Goal: Complete application form: Complete application form

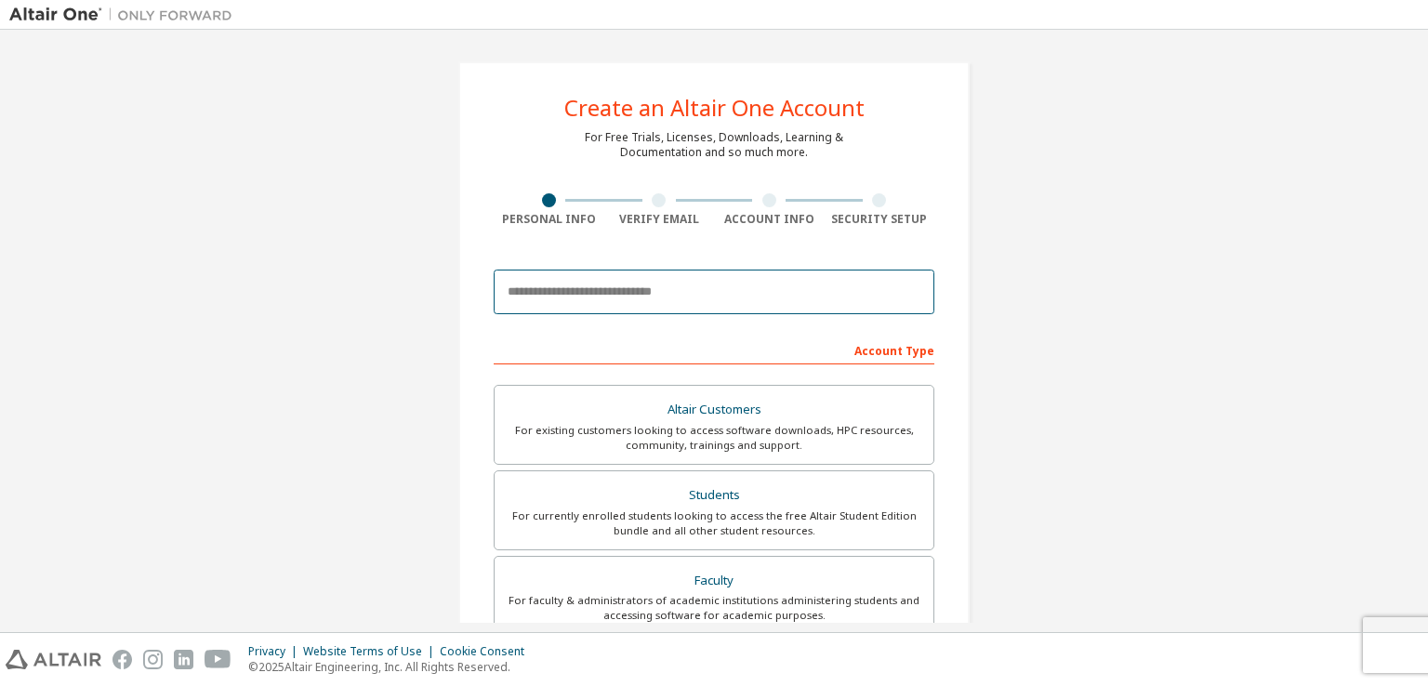
click at [619, 286] on input "email" at bounding box center [714, 292] width 441 height 45
type input "*"
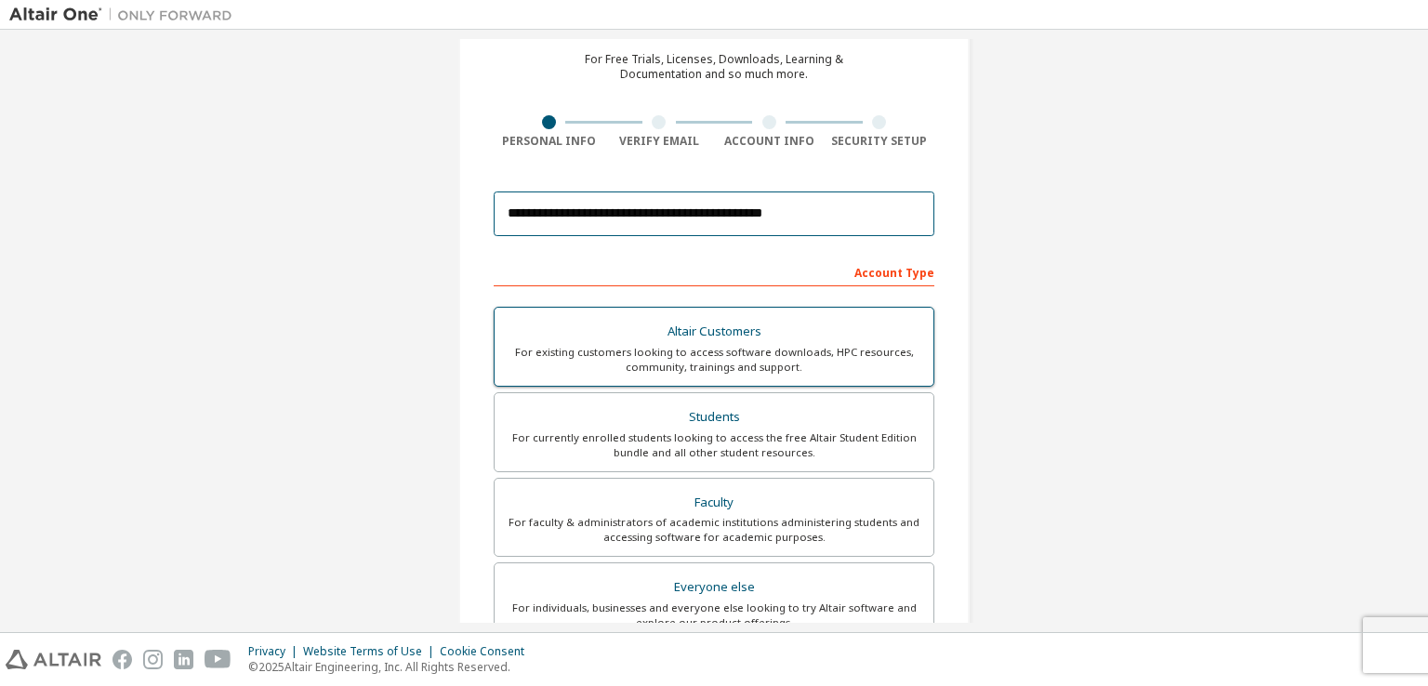
type input "**********"
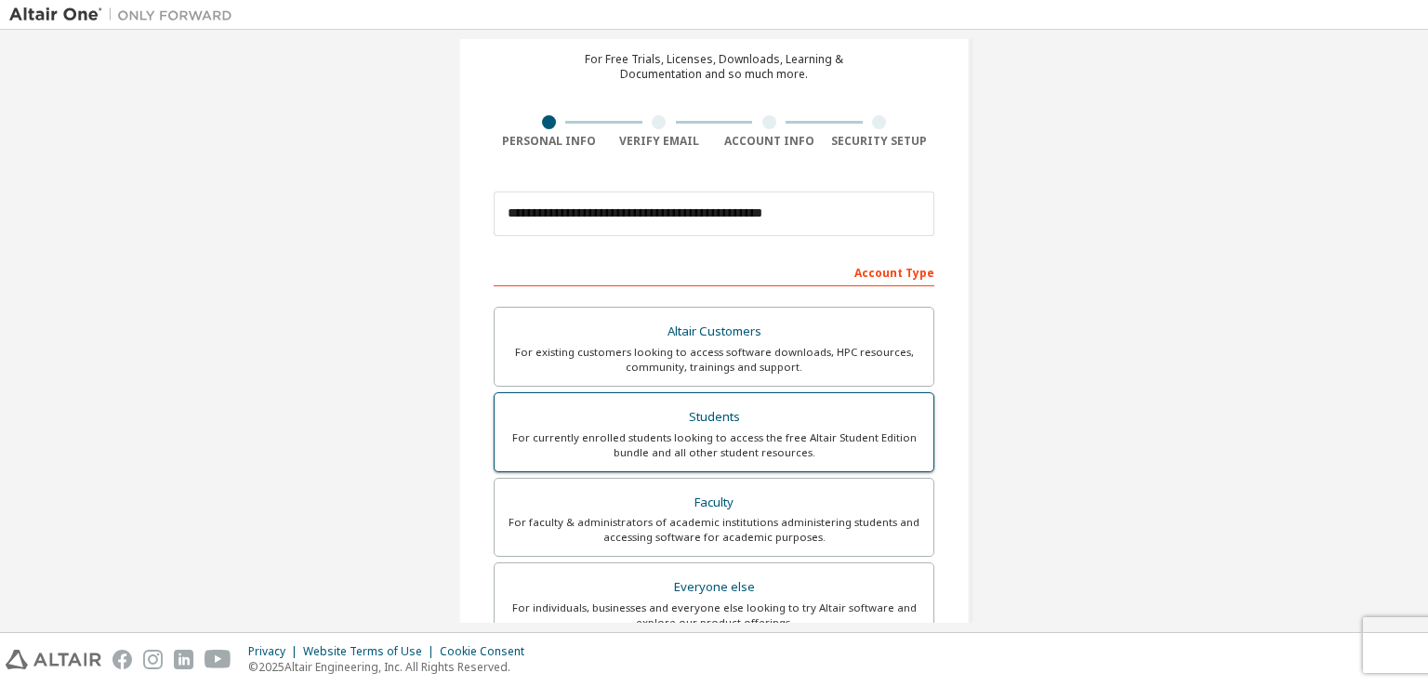
click at [862, 432] on div "For currently enrolled students looking to access the free Altair Student Editi…" at bounding box center [714, 445] width 416 height 30
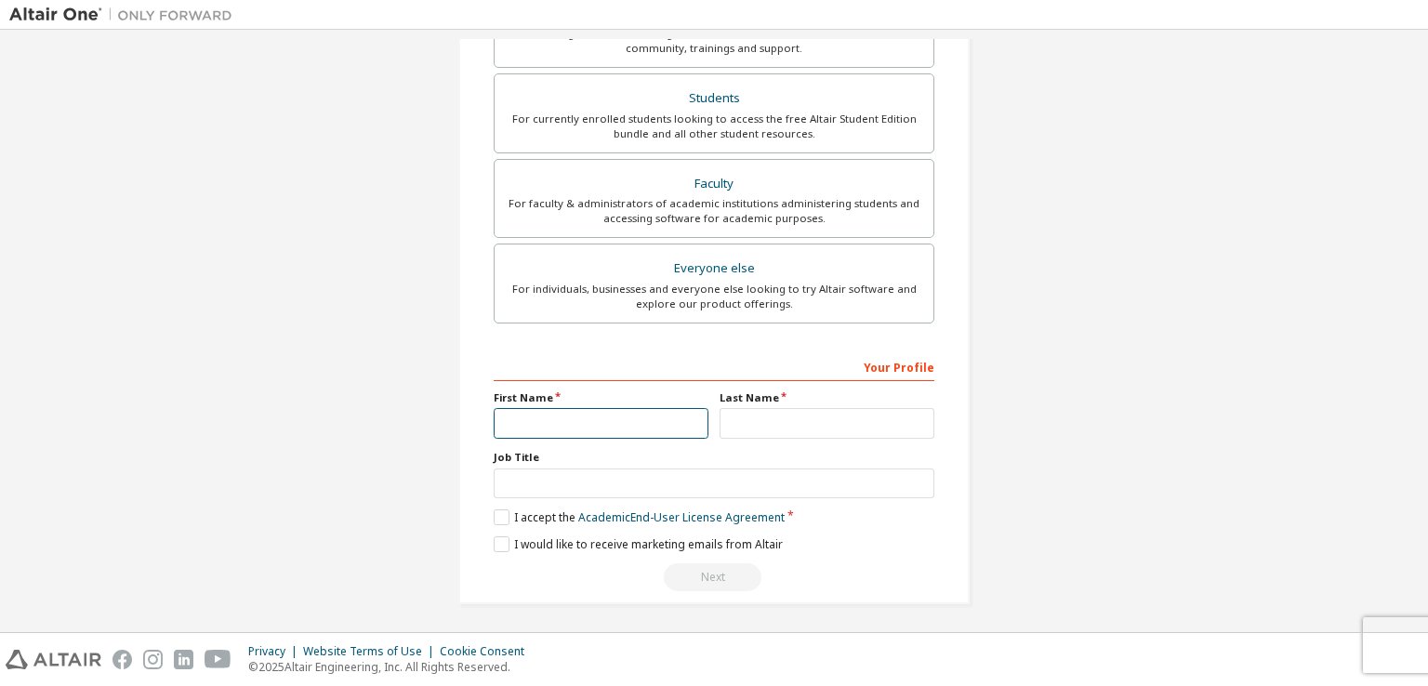
click at [581, 420] on input "text" at bounding box center [601, 423] width 215 height 31
type input "******"
click at [803, 422] on input "text" at bounding box center [826, 423] width 215 height 31
type input "*"
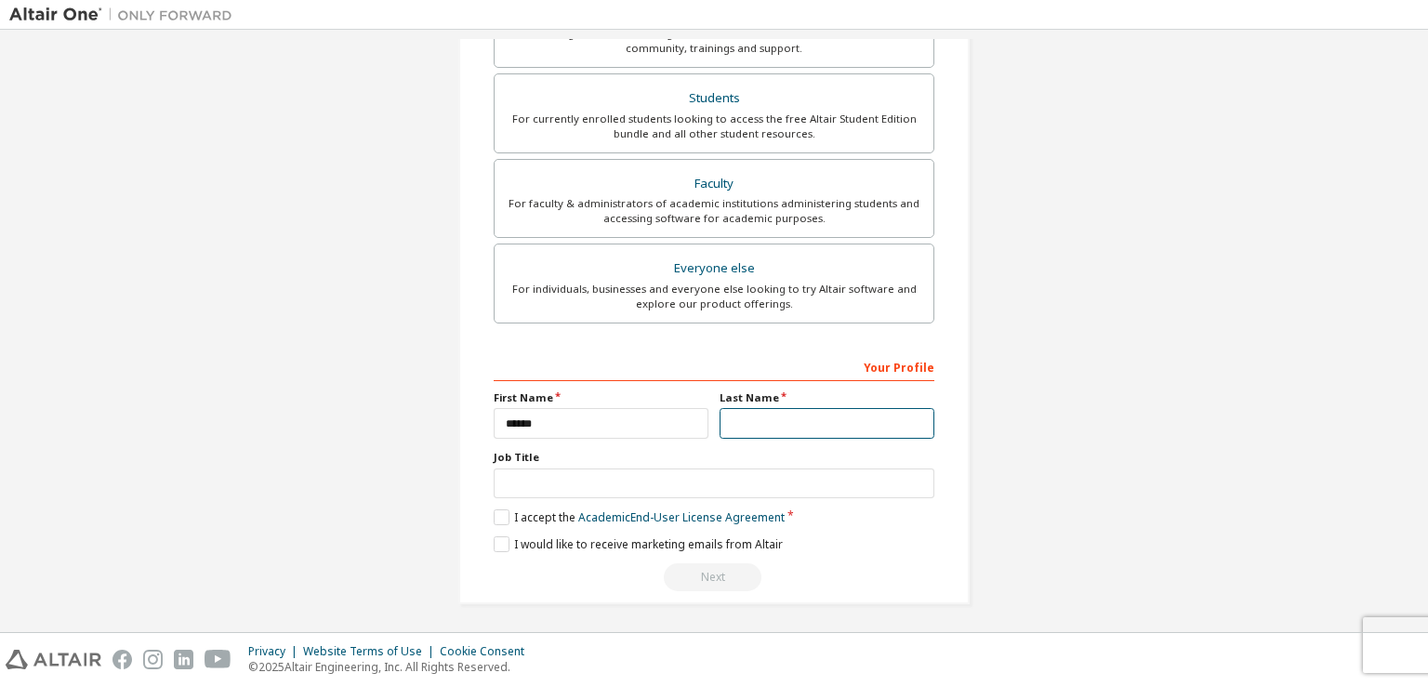
type input "*"
type input "*******"
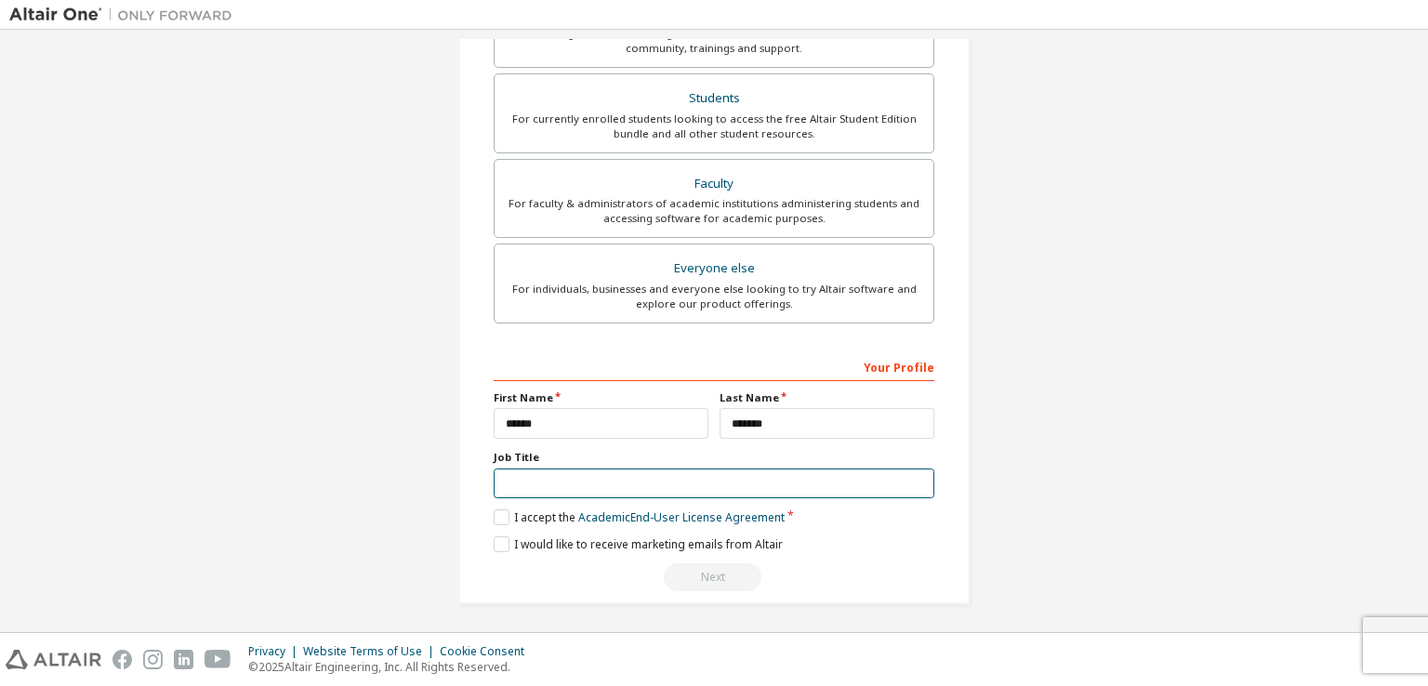
click at [734, 484] on input "text" at bounding box center [714, 483] width 441 height 31
click at [500, 510] on label "I accept the Academic End-User License Agreement" at bounding box center [639, 517] width 291 height 16
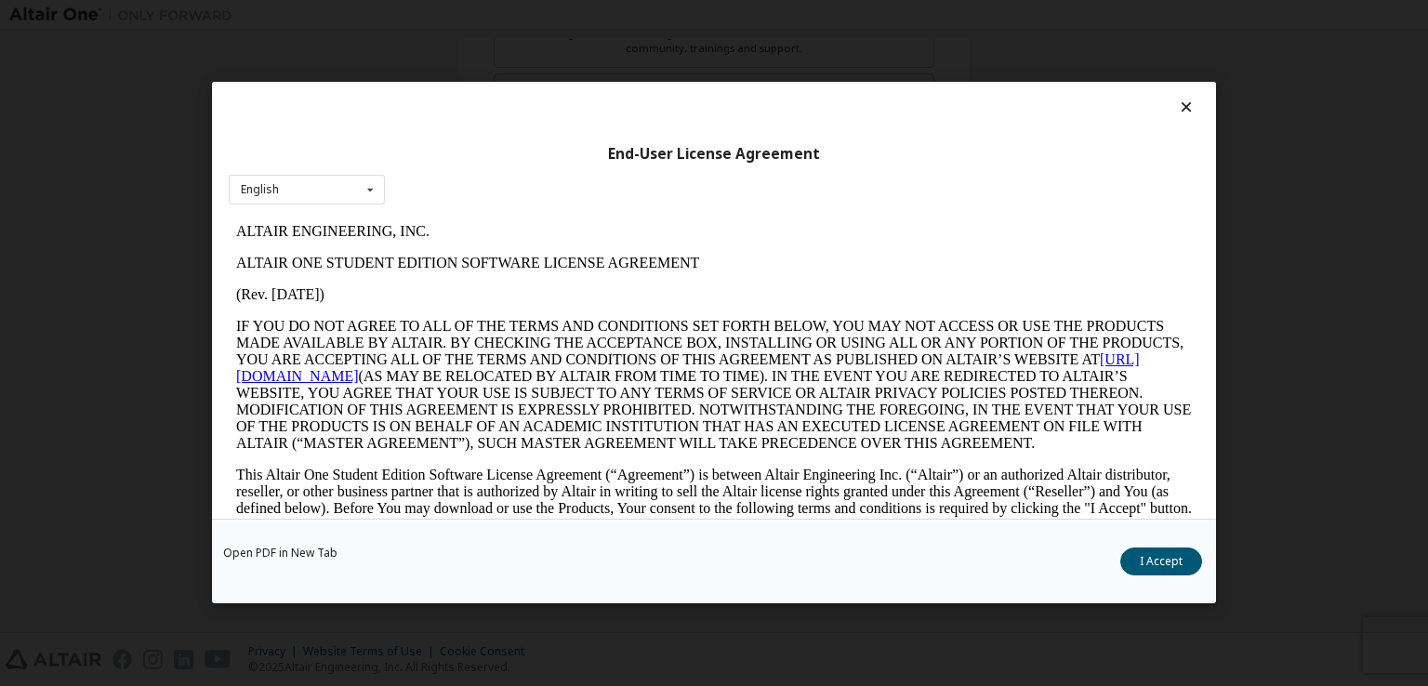
scroll to position [0, 0]
click at [1180, 551] on button "I Accept" at bounding box center [1161, 562] width 82 height 28
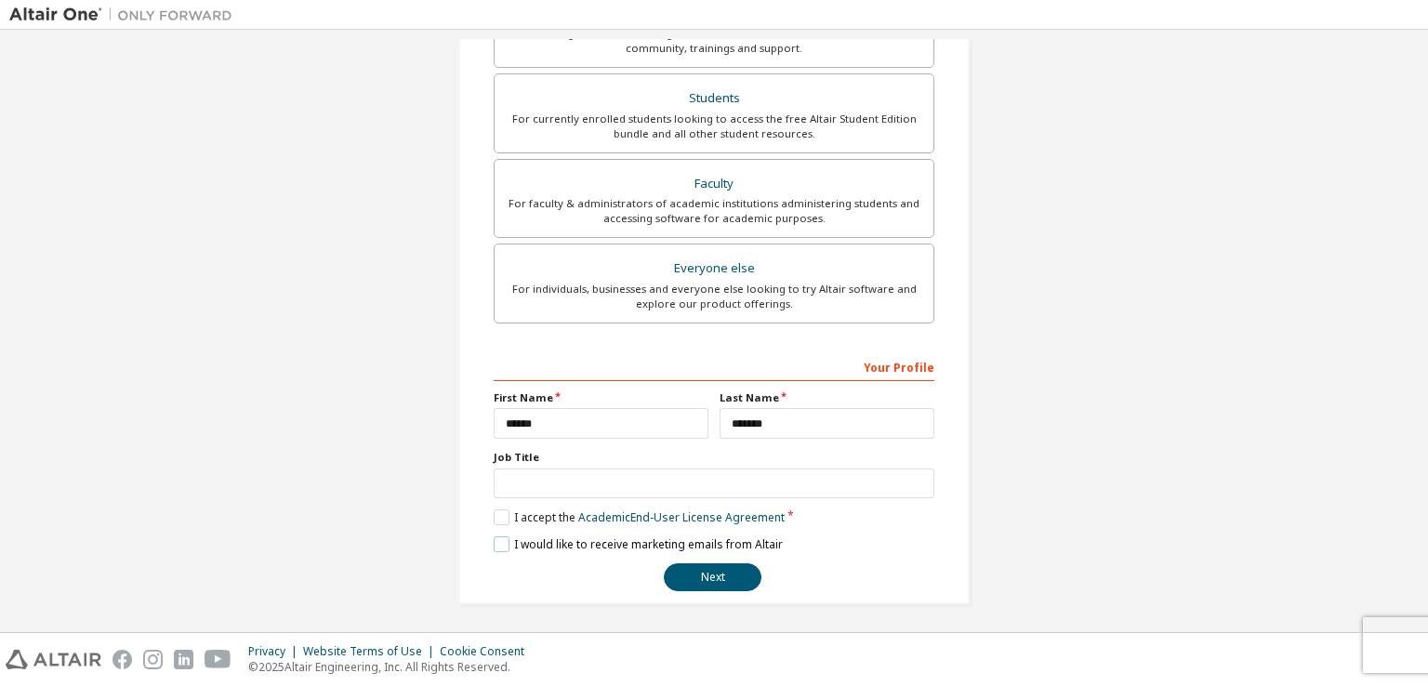
click at [494, 538] on label "I would like to receive marketing emails from Altair" at bounding box center [638, 544] width 289 height 16
click at [591, 484] on input "text" at bounding box center [714, 483] width 441 height 31
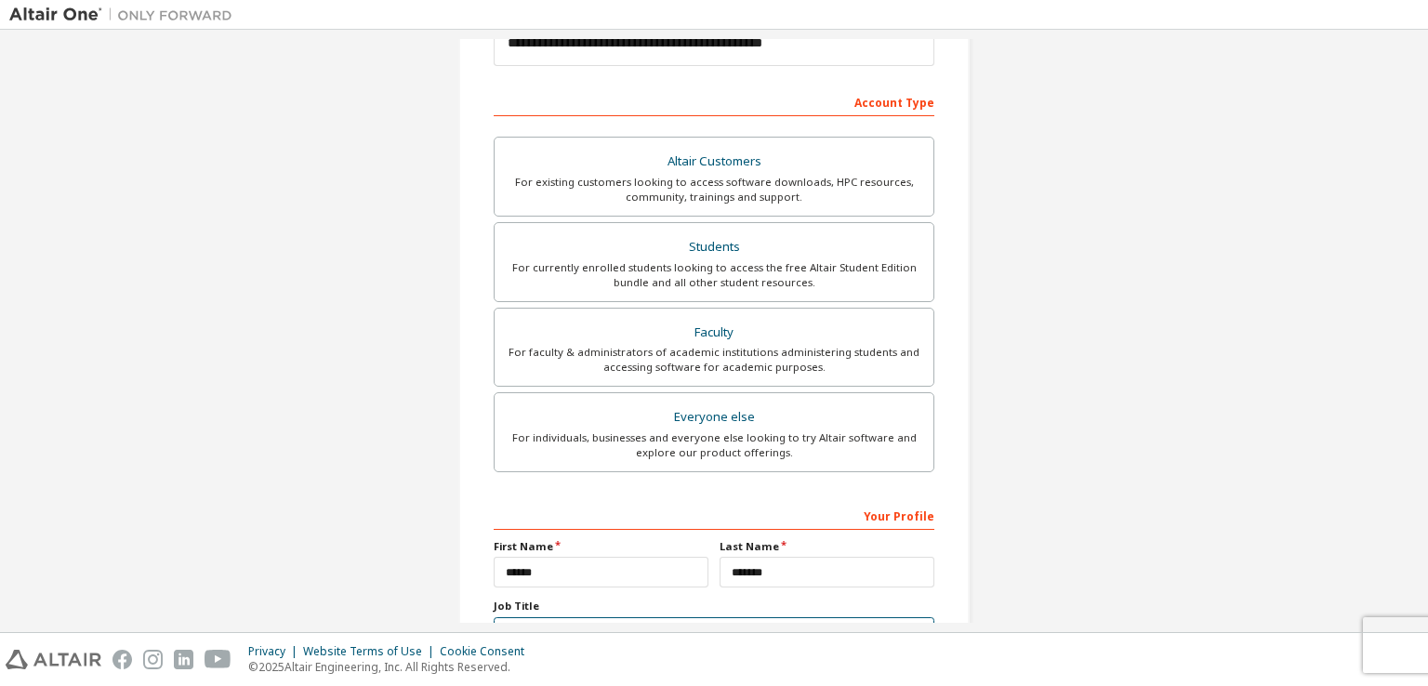
scroll to position [397, 0]
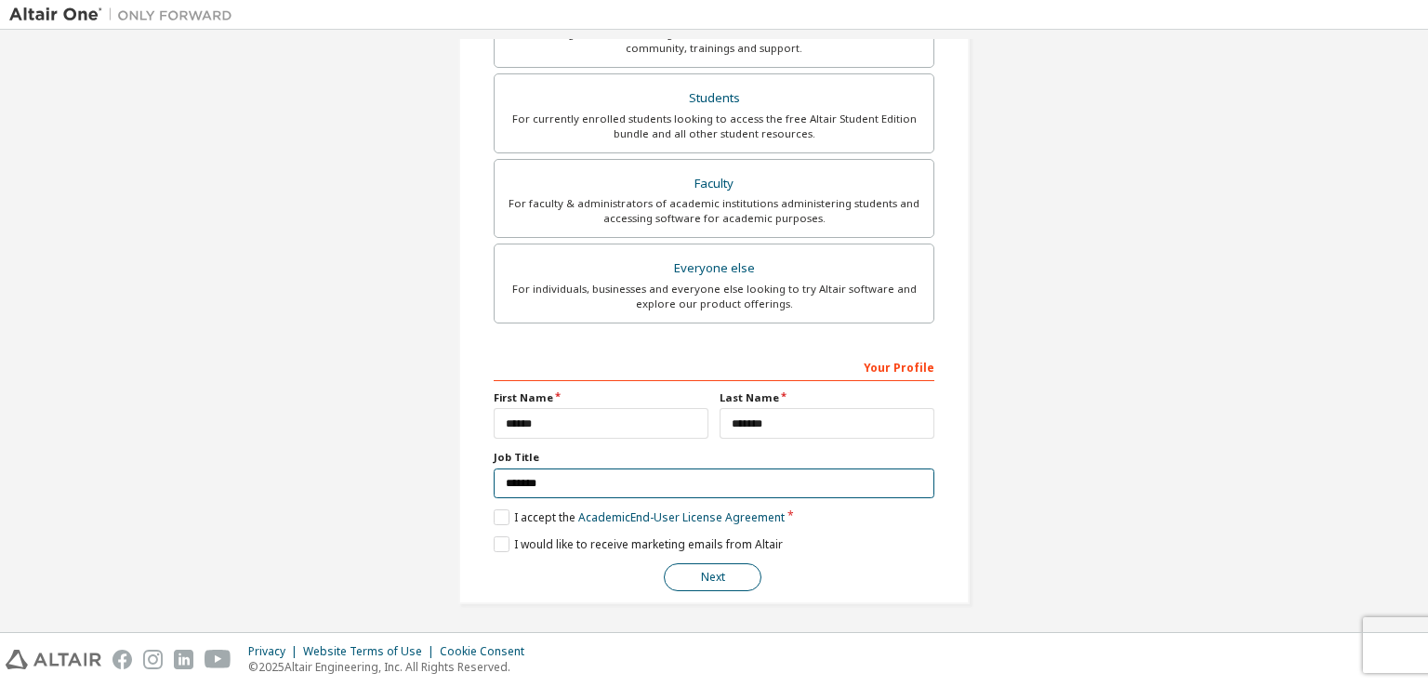
type input "*******"
click at [718, 580] on button "Next" at bounding box center [713, 577] width 98 height 28
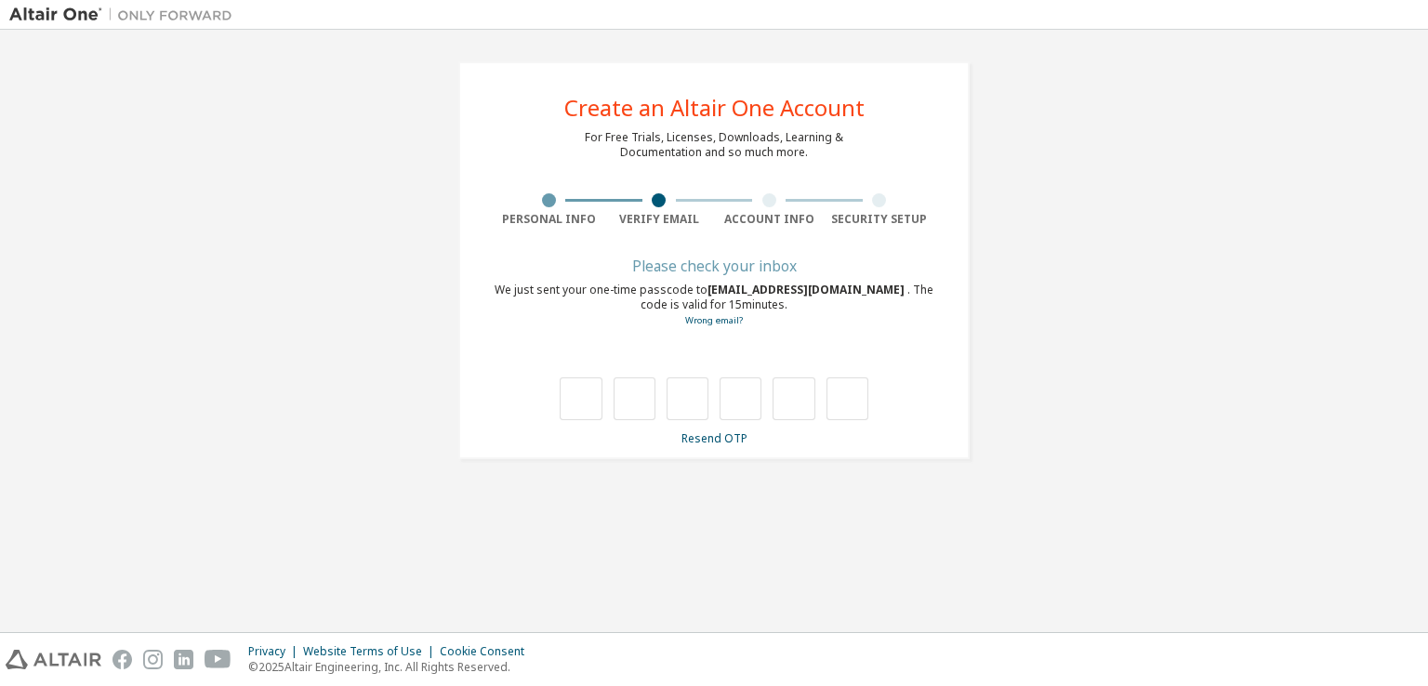
scroll to position [0, 0]
type input "*"
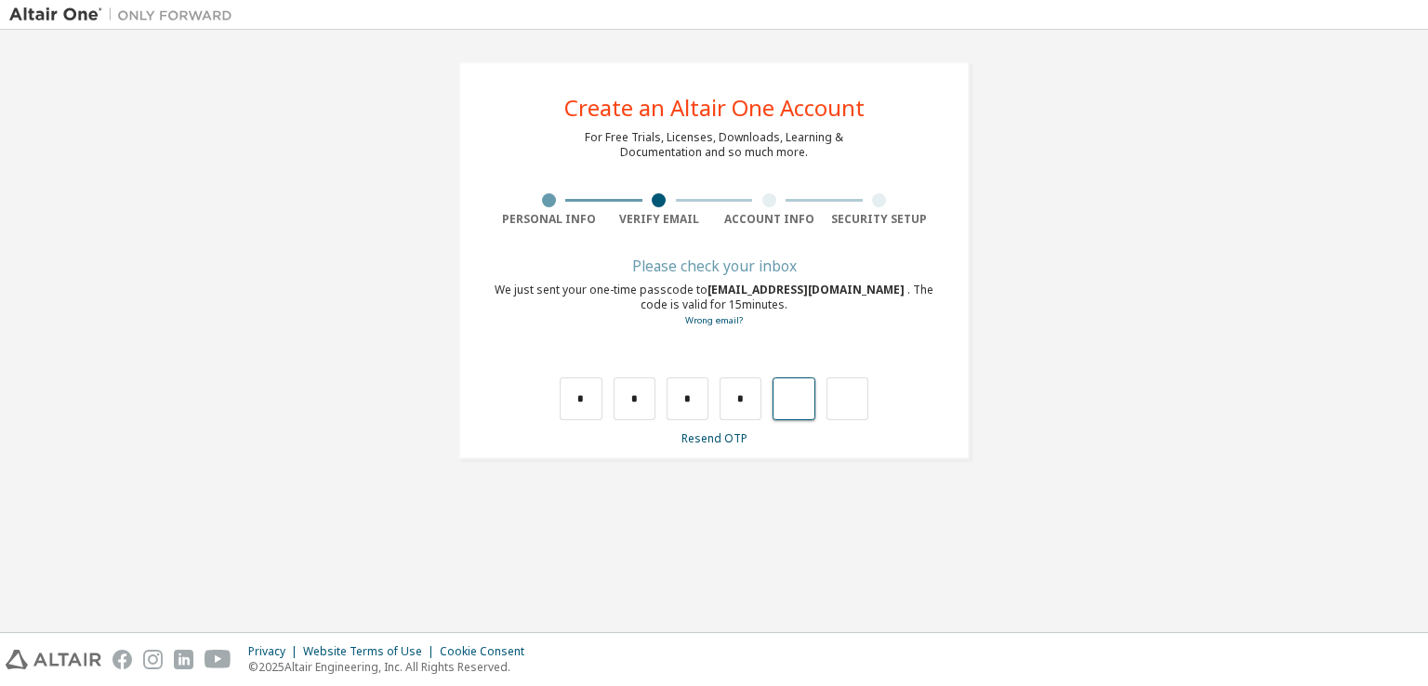
type input "*"
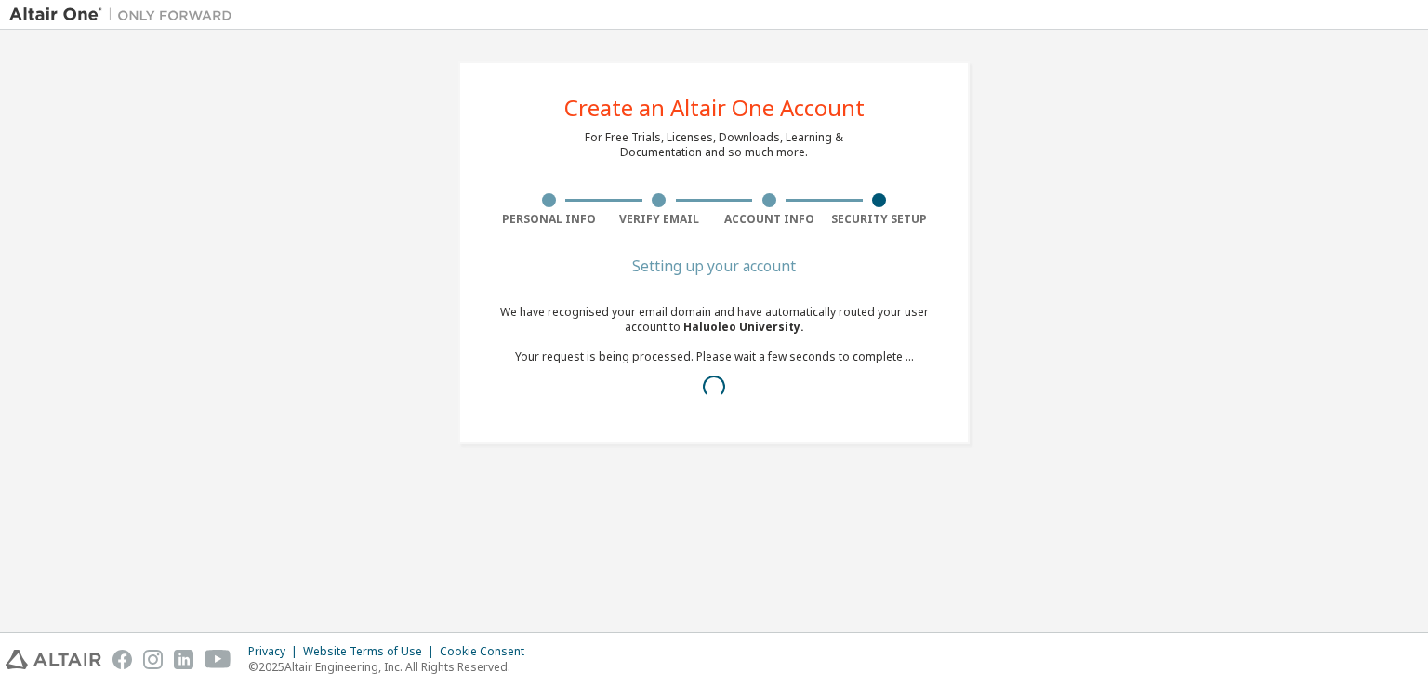
click at [607, 350] on div "We have recognised your email domain and have automatically routed your user ac…" at bounding box center [714, 357] width 441 height 104
